Goal: Task Accomplishment & Management: Complete application form

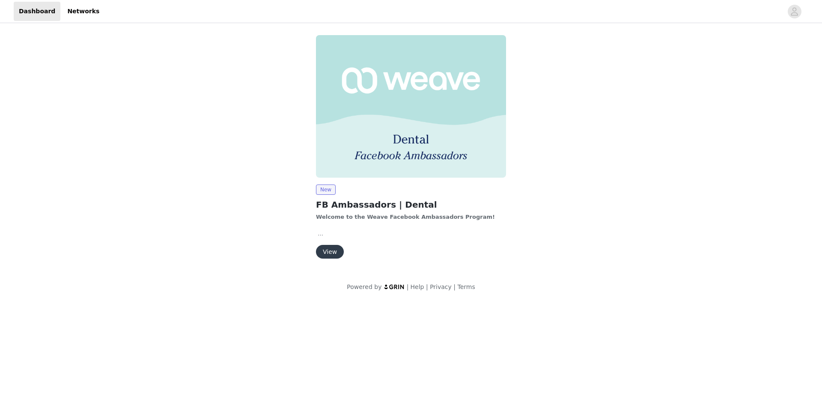
click at [328, 250] on button "View" at bounding box center [330, 252] width 28 height 14
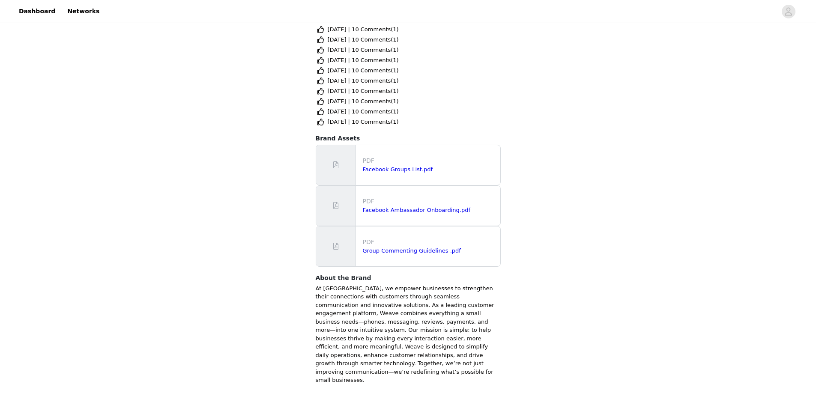
scroll to position [476, 0]
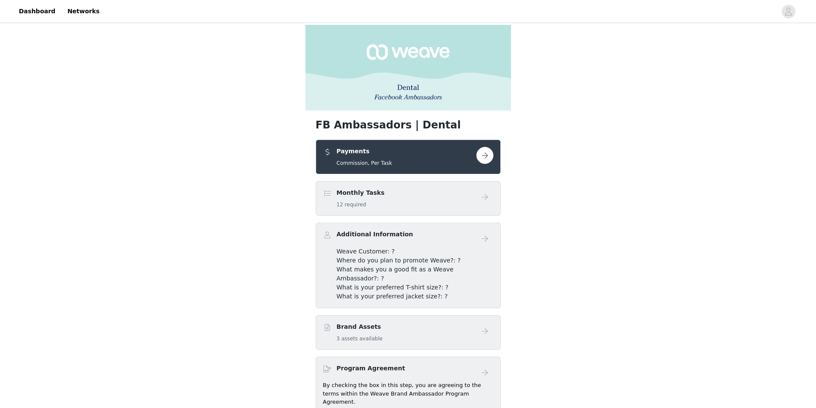
click at [488, 158] on button "button" at bounding box center [484, 155] width 17 height 17
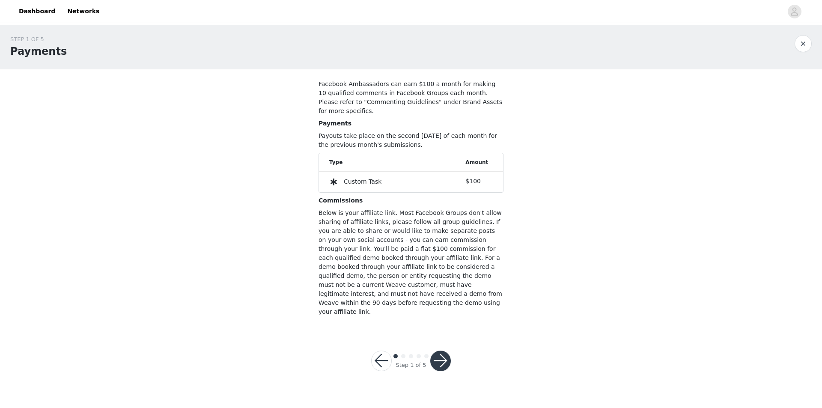
click at [449, 351] on div at bounding box center [440, 361] width 21 height 21
click at [442, 351] on button "button" at bounding box center [440, 361] width 21 height 21
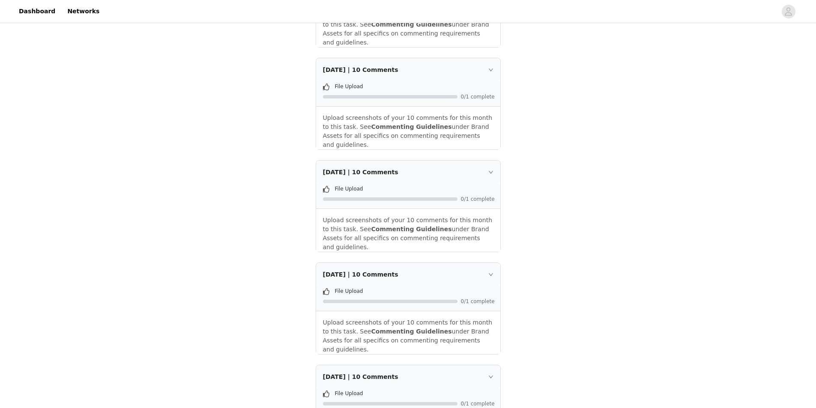
scroll to position [1075, 0]
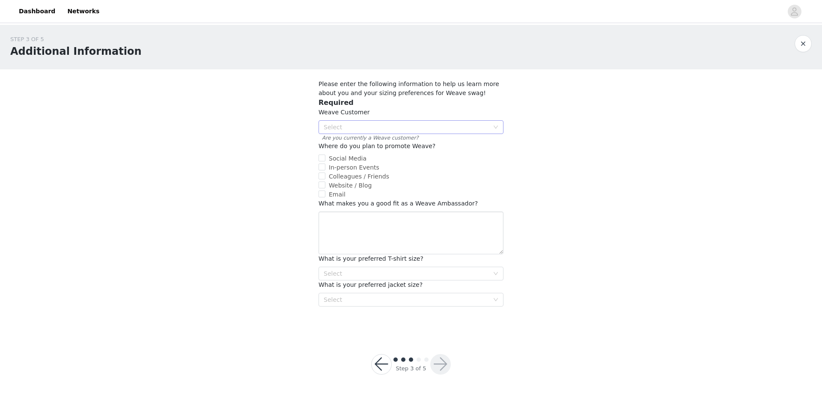
click at [388, 128] on div "Select" at bounding box center [406, 127] width 165 height 9
click at [384, 144] on li "Yes" at bounding box center [410, 144] width 185 height 14
click at [323, 175] on input "Colleagues / Friends" at bounding box center [321, 176] width 7 height 7
checkbox input "true"
click at [327, 167] on span "In-person Events" at bounding box center [353, 167] width 57 height 7
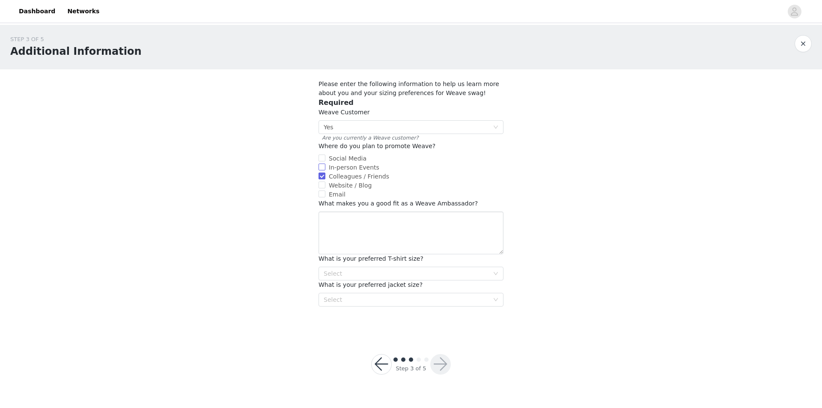
click at [325, 167] on input "In-person Events" at bounding box center [321, 167] width 7 height 7
checkbox input "true"
click at [343, 156] on span "Social Media" at bounding box center [347, 158] width 45 height 7
click at [325, 156] on input "Social Media" at bounding box center [321, 158] width 7 height 7
checkbox input "true"
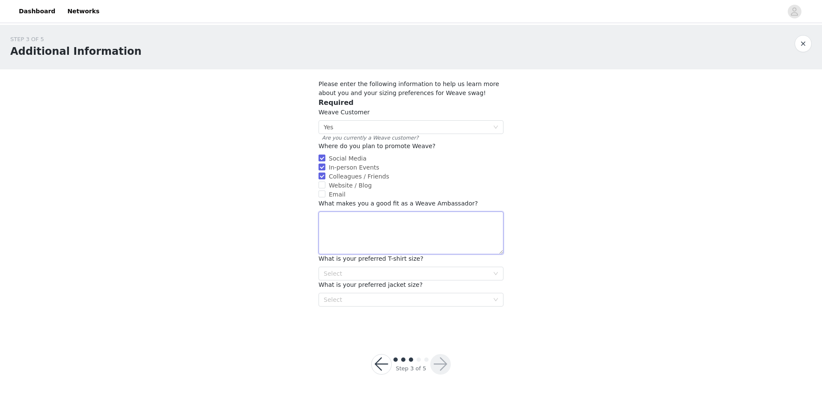
click at [444, 238] on textarea at bounding box center [410, 232] width 185 height 43
click at [446, 271] on div "Select" at bounding box center [406, 273] width 165 height 9
type textarea "I fully endorse the service and am satisfied."
click at [362, 308] on li "Small" at bounding box center [410, 305] width 185 height 14
click at [363, 299] on div "Select" at bounding box center [406, 299] width 165 height 9
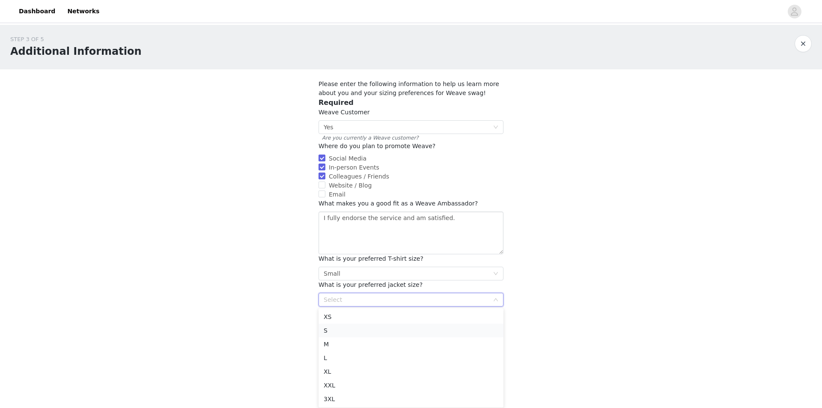
click at [357, 330] on li "S" at bounding box center [410, 331] width 185 height 14
click at [440, 365] on button "button" at bounding box center [440, 364] width 21 height 21
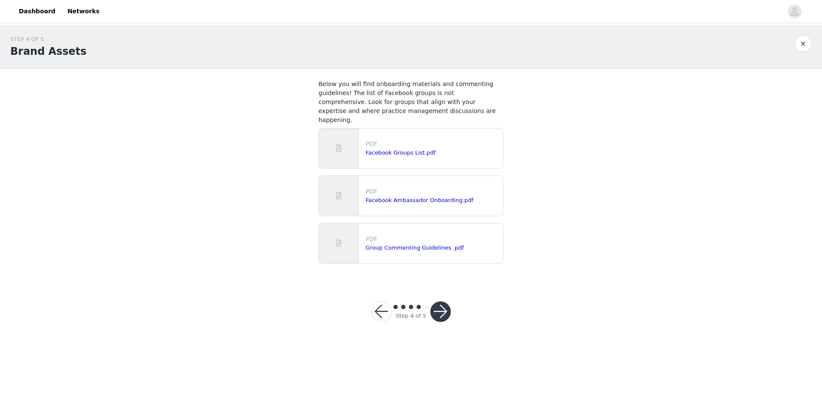
click at [440, 304] on button "button" at bounding box center [440, 311] width 21 height 21
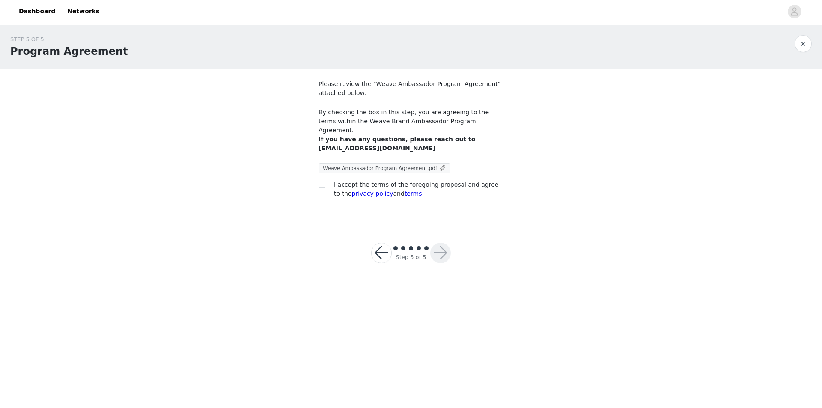
click at [368, 165] on span "Weave Ambassador Program Agreement.pdf" at bounding box center [380, 168] width 114 height 6
click at [324, 181] on input "checkbox" at bounding box center [321, 184] width 6 height 6
checkbox input "true"
click at [436, 249] on button "button" at bounding box center [440, 253] width 21 height 21
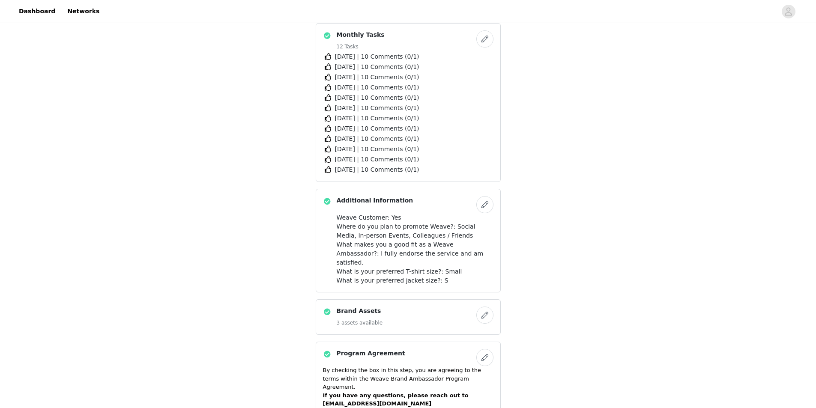
scroll to position [171, 0]
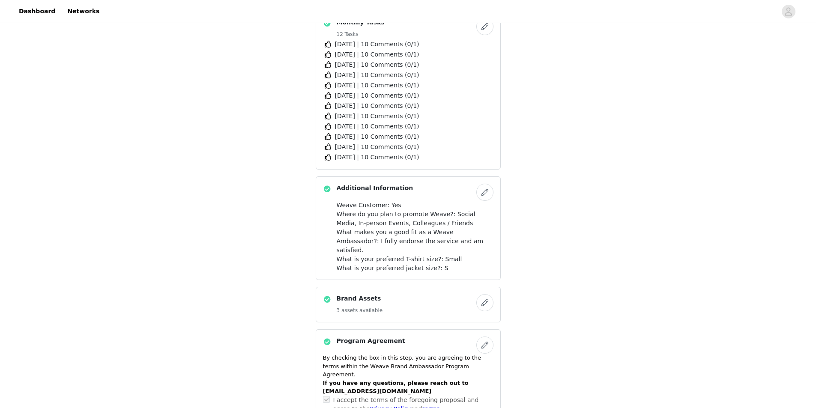
click at [487, 296] on button "button" at bounding box center [484, 302] width 17 height 17
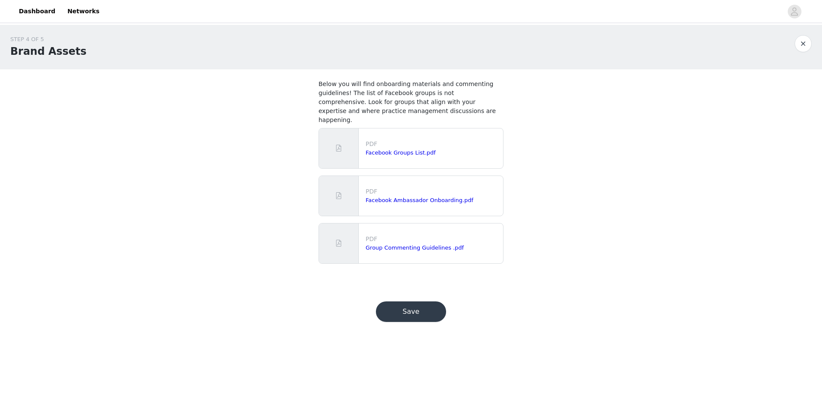
click at [430, 308] on button "Save" at bounding box center [411, 311] width 70 height 21
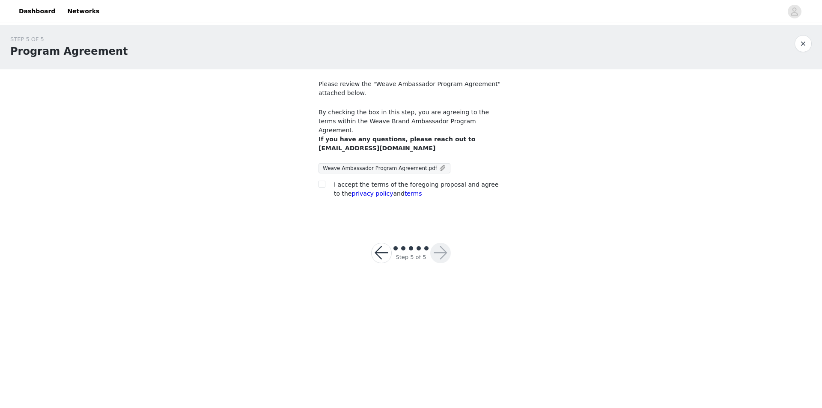
click at [354, 180] on div "I accept the terms of the foregoing proposal and agree to the privacy policy an…" at bounding box center [419, 189] width 170 height 18
click at [357, 181] on span "I accept the terms of the foregoing proposal and agree to the privacy policy an…" at bounding box center [416, 189] width 164 height 16
click at [328, 180] on div at bounding box center [324, 184] width 12 height 9
click at [326, 180] on div at bounding box center [324, 184] width 12 height 9
click at [324, 180] on div at bounding box center [324, 184] width 12 height 9
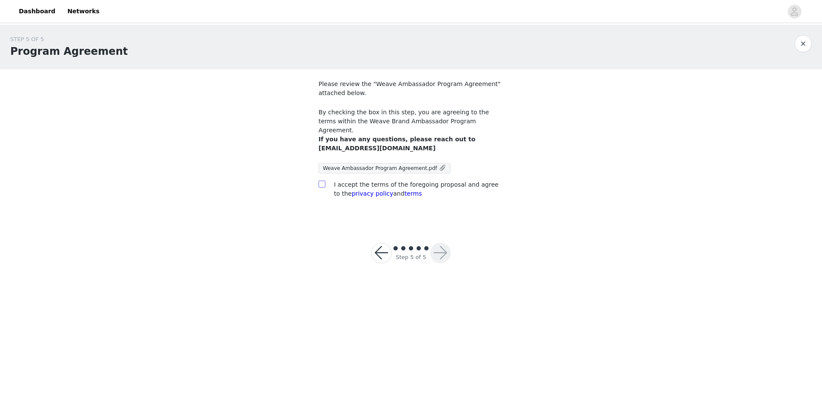
click at [323, 181] on input "checkbox" at bounding box center [321, 184] width 6 height 6
checkbox input "true"
click at [436, 243] on button "button" at bounding box center [440, 253] width 21 height 21
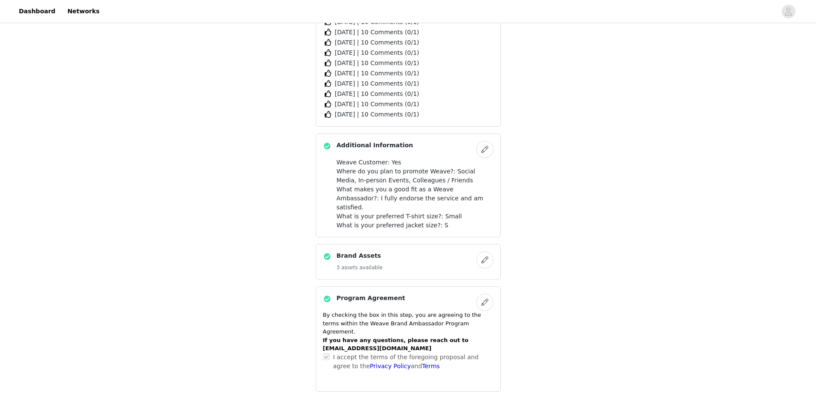
scroll to position [253, 0]
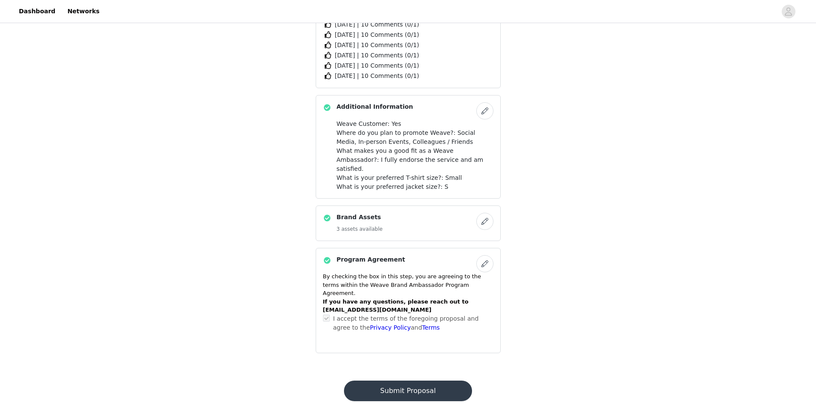
click at [416, 381] on button "Submit Proposal" at bounding box center [408, 391] width 128 height 21
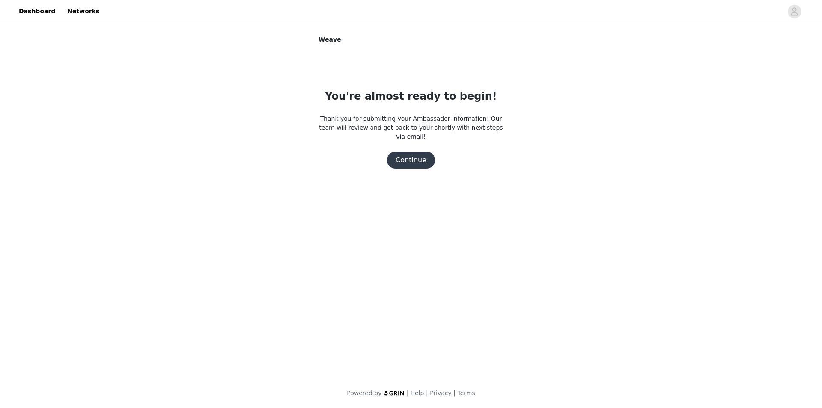
click at [419, 155] on button "Continue" at bounding box center [411, 160] width 48 height 17
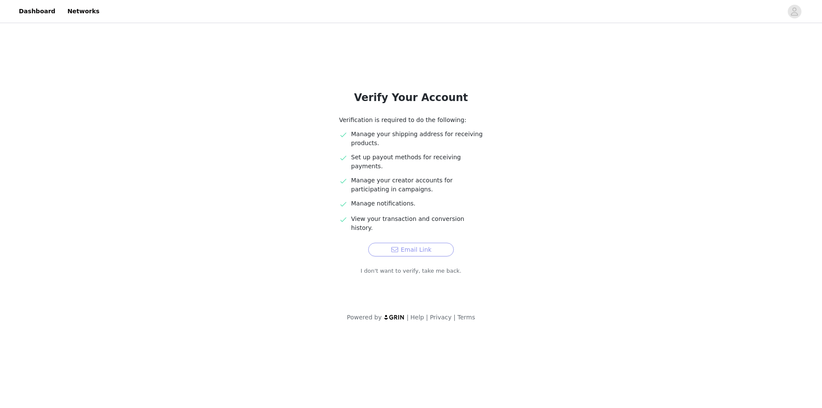
click at [433, 243] on button "Email Link" at bounding box center [411, 250] width 86 height 14
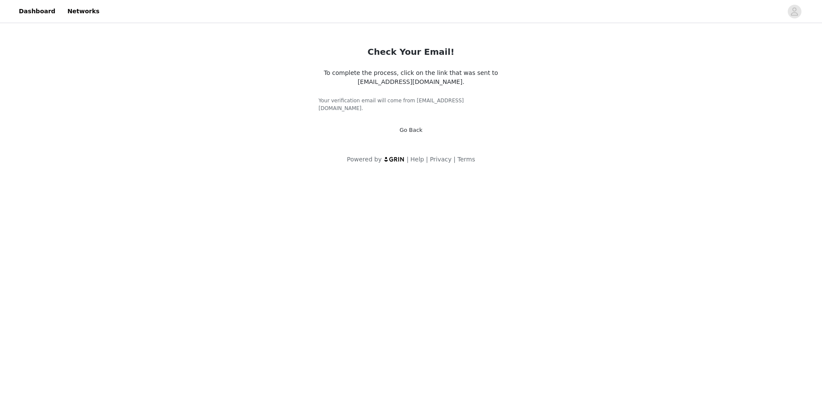
click at [408, 127] on link "Go Back" at bounding box center [410, 130] width 23 height 6
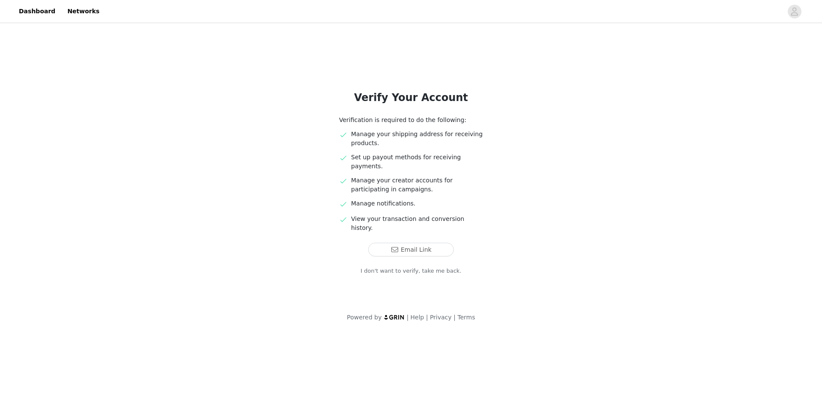
click at [413, 267] on link "I don't want to verify, take me back." at bounding box center [410, 271] width 101 height 9
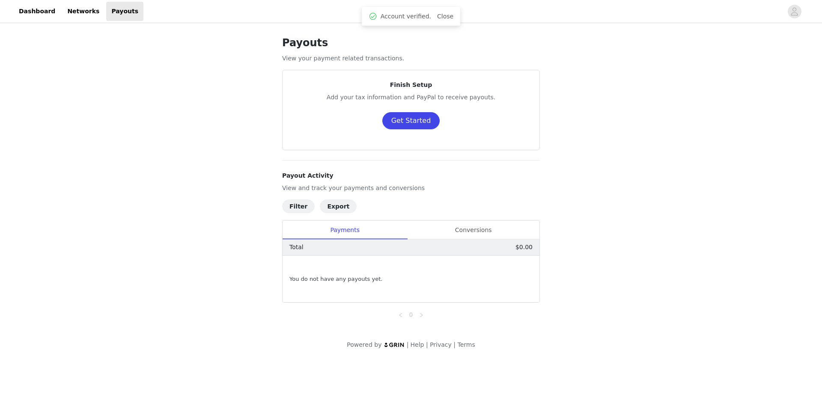
click at [421, 117] on button "Get Started" at bounding box center [411, 120] width 58 height 17
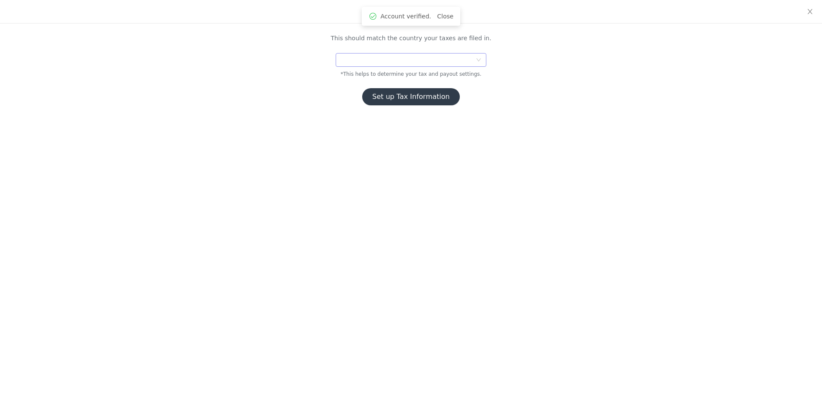
click at [393, 64] on div at bounding box center [408, 60] width 135 height 13
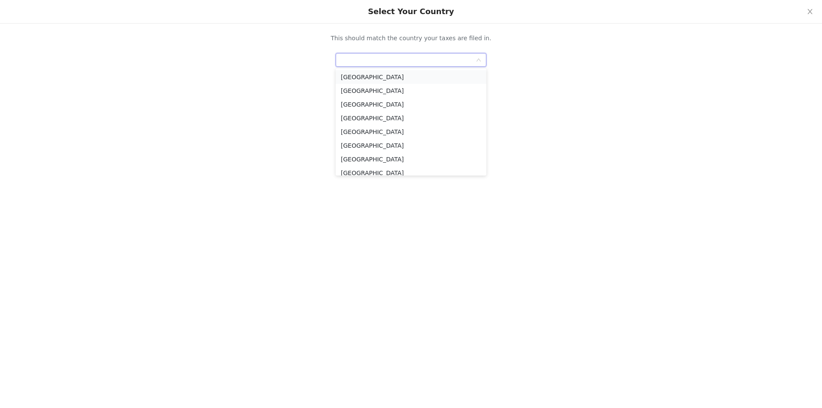
click at [376, 78] on li "United States" at bounding box center [411, 77] width 151 height 14
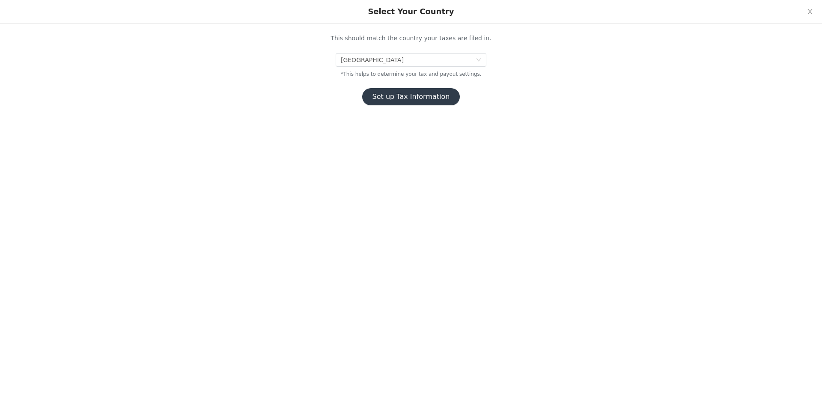
click at [420, 98] on button "Set up Tax Information" at bounding box center [411, 96] width 98 height 17
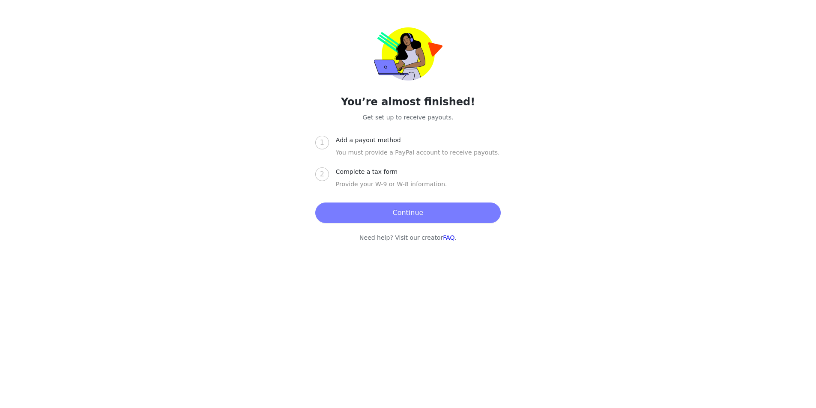
click at [406, 216] on button "Continue" at bounding box center [407, 212] width 185 height 21
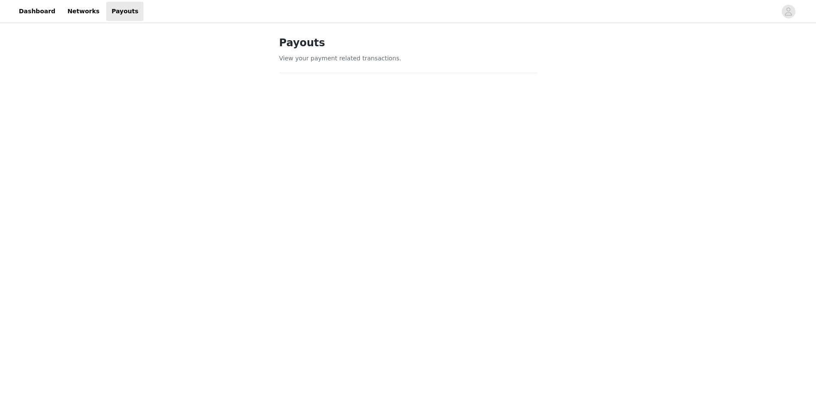
click at [261, 256] on div "Payouts View your payment related transactions. Payout Activity View and track …" at bounding box center [408, 349] width 816 height 649
click at [200, 314] on div "Payouts View your payment related transactions. Payout Activity View and track …" at bounding box center [408, 349] width 816 height 649
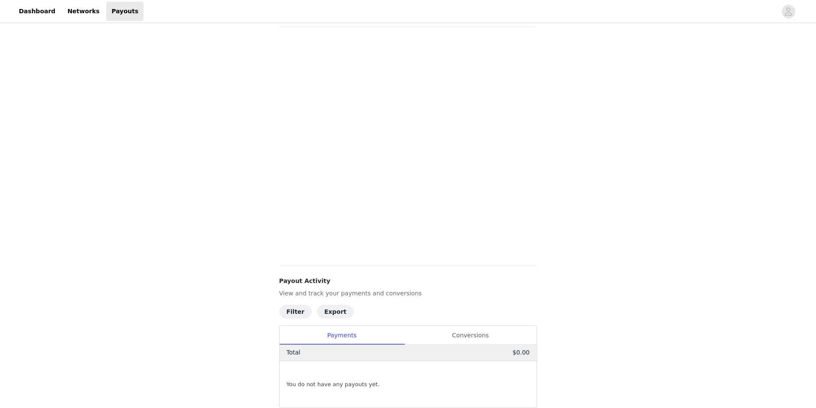
scroll to position [18, 0]
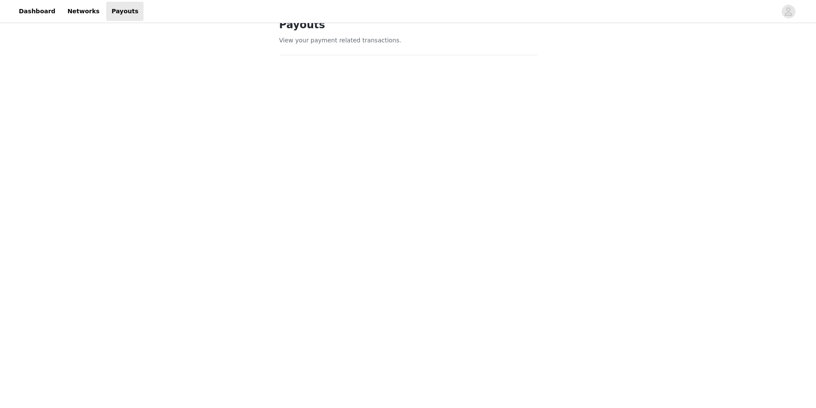
click at [235, 167] on div "Payouts View your payment related transactions. Payout Activity View and track …" at bounding box center [408, 356] width 816 height 698
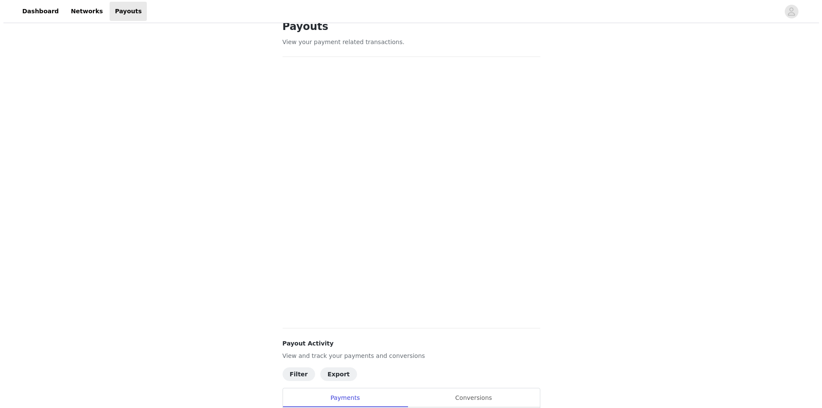
scroll to position [0, 0]
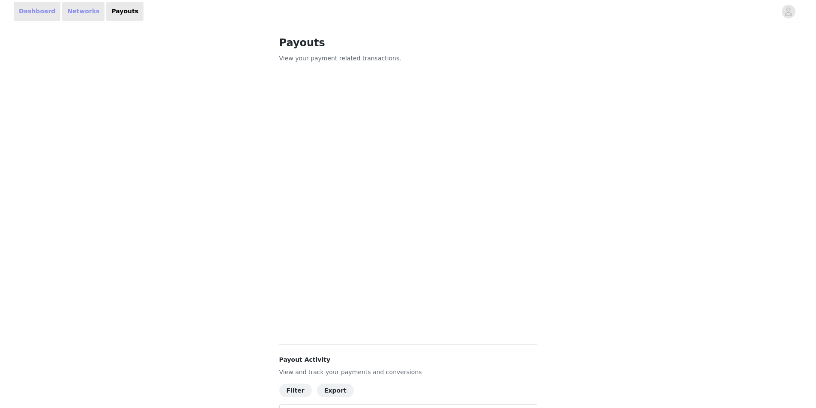
click at [45, 9] on link "Dashboard" at bounding box center [37, 11] width 47 height 19
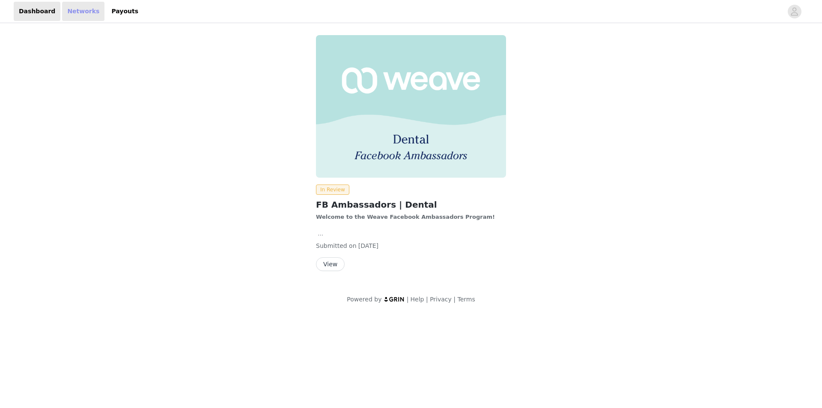
click at [70, 12] on link "Networks" at bounding box center [83, 11] width 42 height 19
click at [328, 266] on button "View" at bounding box center [330, 264] width 29 height 14
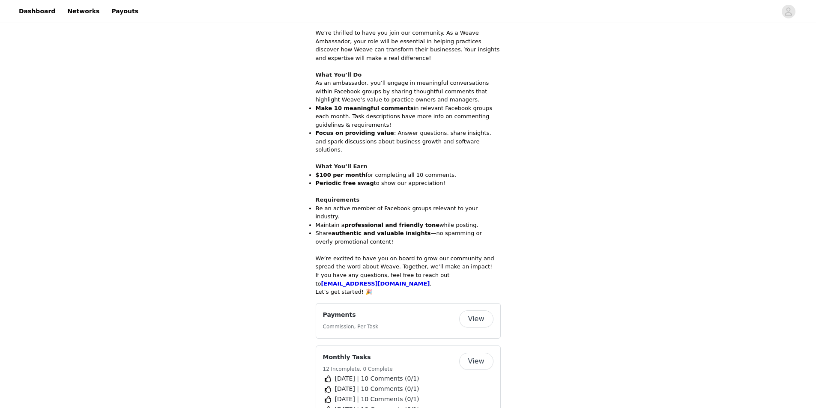
scroll to position [214, 0]
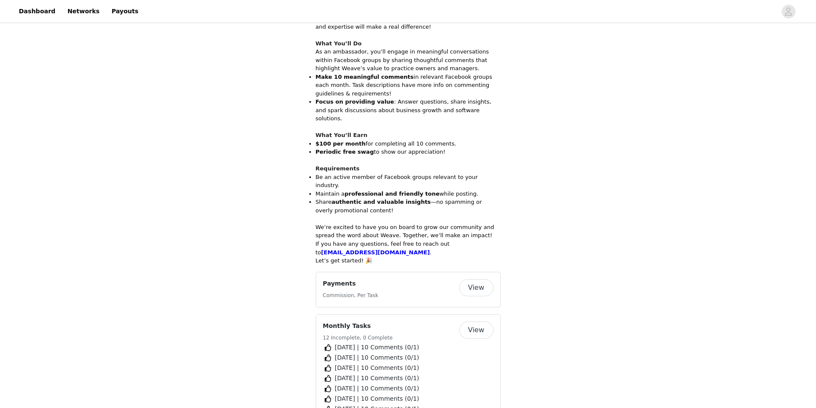
click at [476, 280] on div "Payments Commission, Per Task View" at bounding box center [408, 289] width 170 height 21
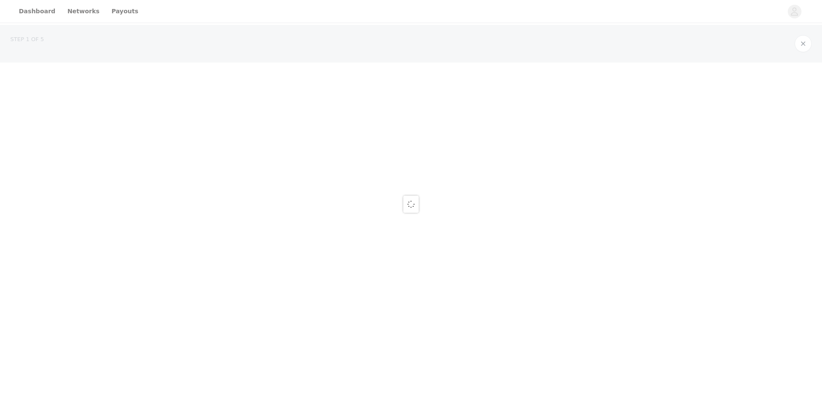
click at [478, 274] on div at bounding box center [411, 204] width 822 height 408
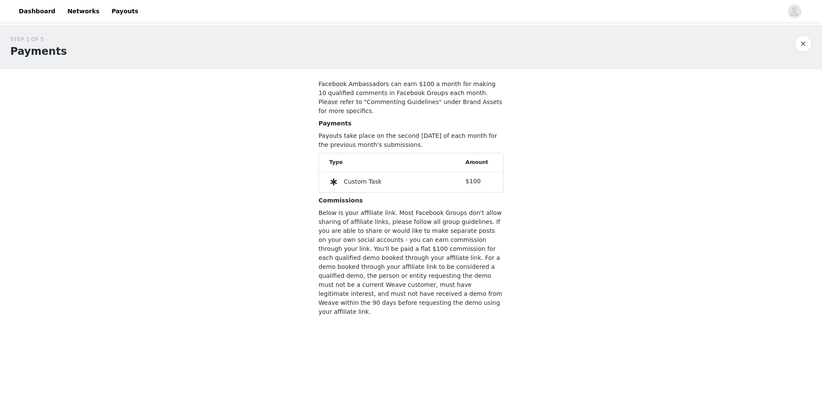
click at [417, 277] on p "Below is your affiliate link. Most Facebook Groups don't allow sharing of affil…" at bounding box center [410, 262] width 185 height 108
click at [403, 177] on div "Custom Task" at bounding box center [397, 182] width 136 height 10
click at [348, 177] on div "Custom Task" at bounding box center [363, 181] width 38 height 9
click at [325, 174] on li "Custom Task $100" at bounding box center [411, 182] width 184 height 21
click at [62, 12] on link "Networks" at bounding box center [83, 11] width 42 height 19
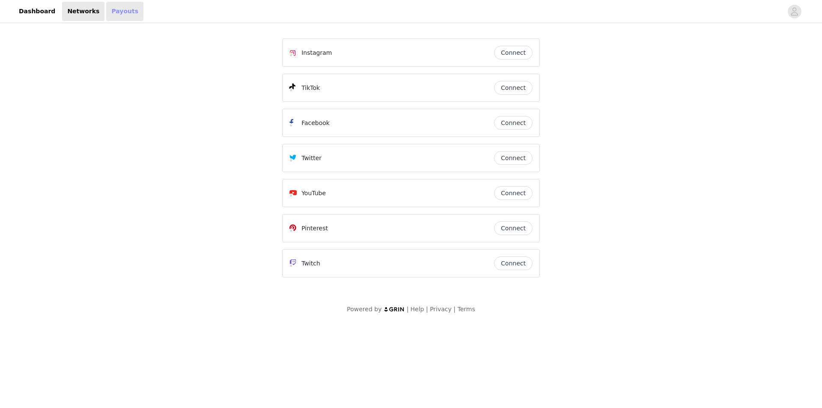
click at [107, 12] on link "Payouts" at bounding box center [124, 11] width 37 height 19
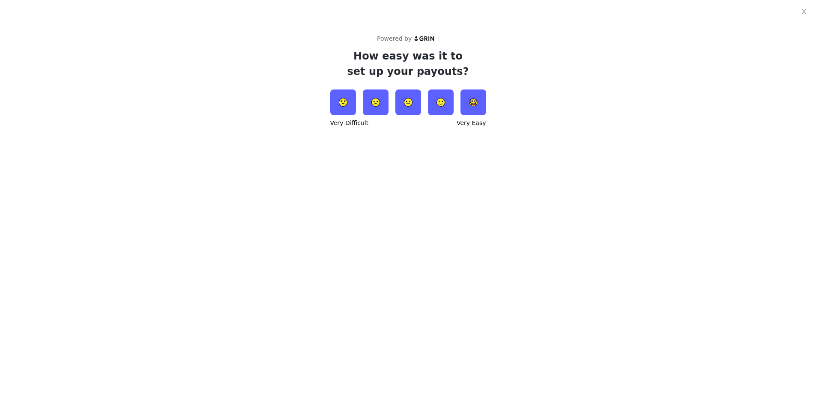
click at [435, 103] on img at bounding box center [441, 102] width 26 height 26
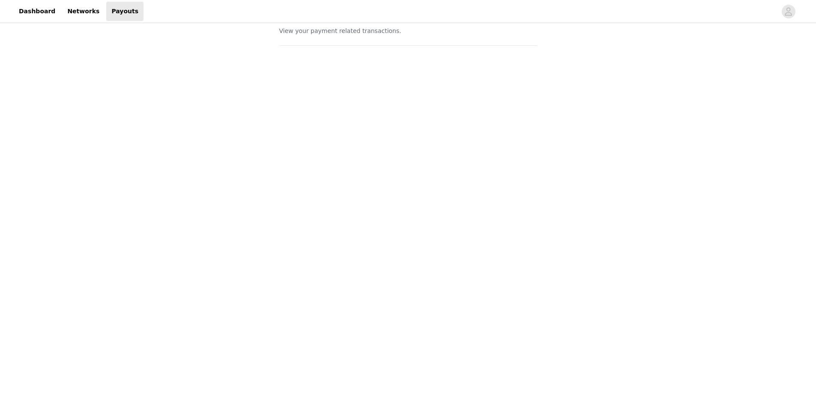
scroll to position [43, 0]
click at [224, 354] on div "Payouts View your payment related transactions. Payout Activity View and track …" at bounding box center [408, 326] width 816 height 688
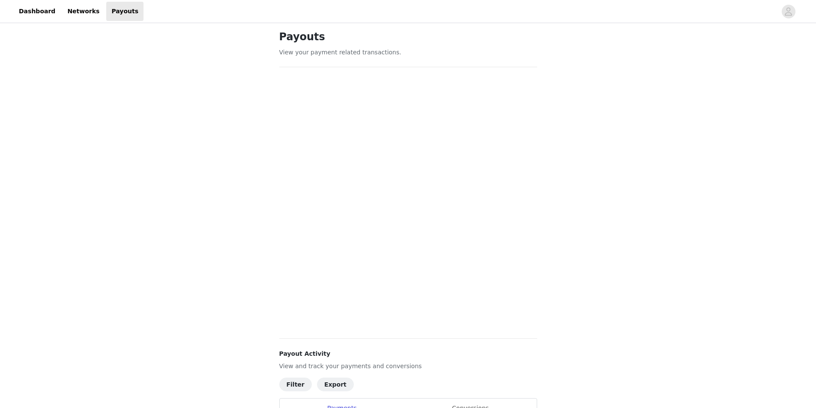
scroll to position [0, 0]
